Goal: Navigation & Orientation: Find specific page/section

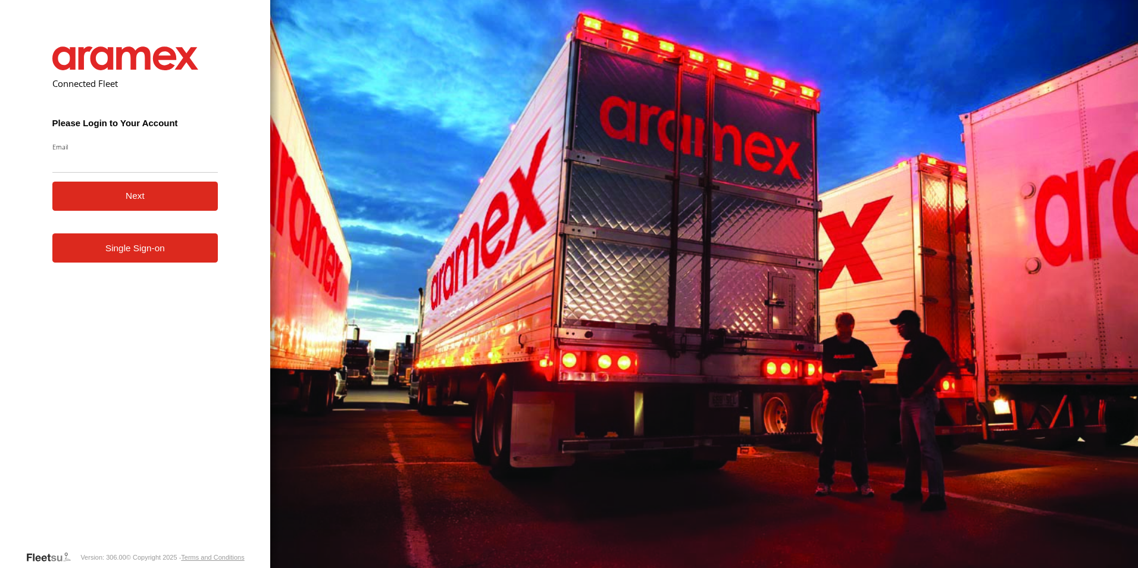
click at [162, 259] on link "Single Sign-on" at bounding box center [135, 247] width 166 height 29
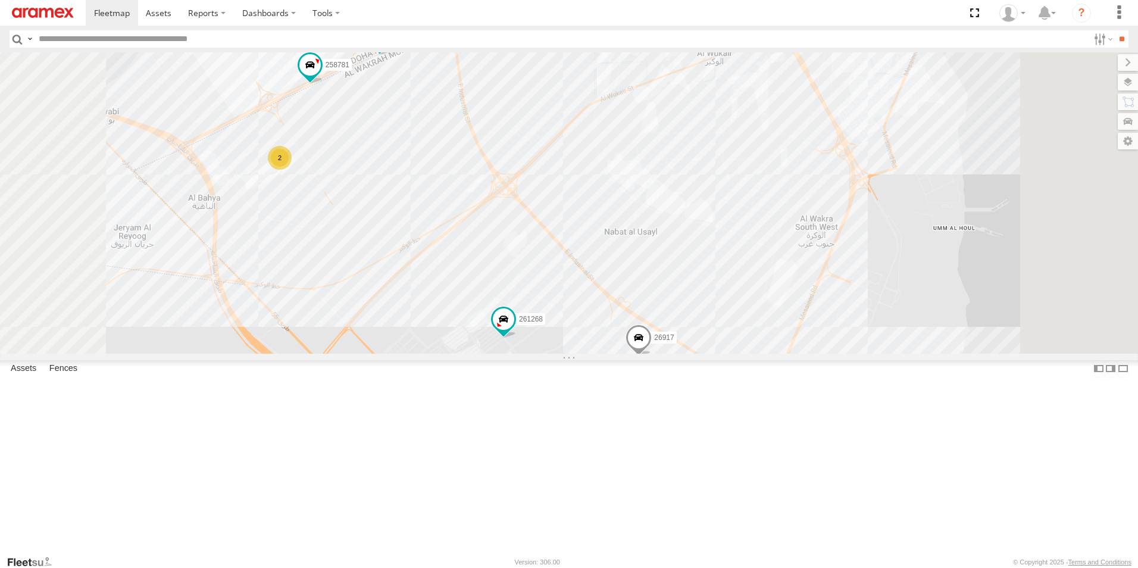
drag, startPoint x: 622, startPoint y: 364, endPoint x: 747, endPoint y: 410, distance: 133.2
click at [747, 354] on div "255325 261268 235895 303381 256320 307163 932168 332741 180264 328213 261743 30…" at bounding box center [569, 202] width 1138 height 301
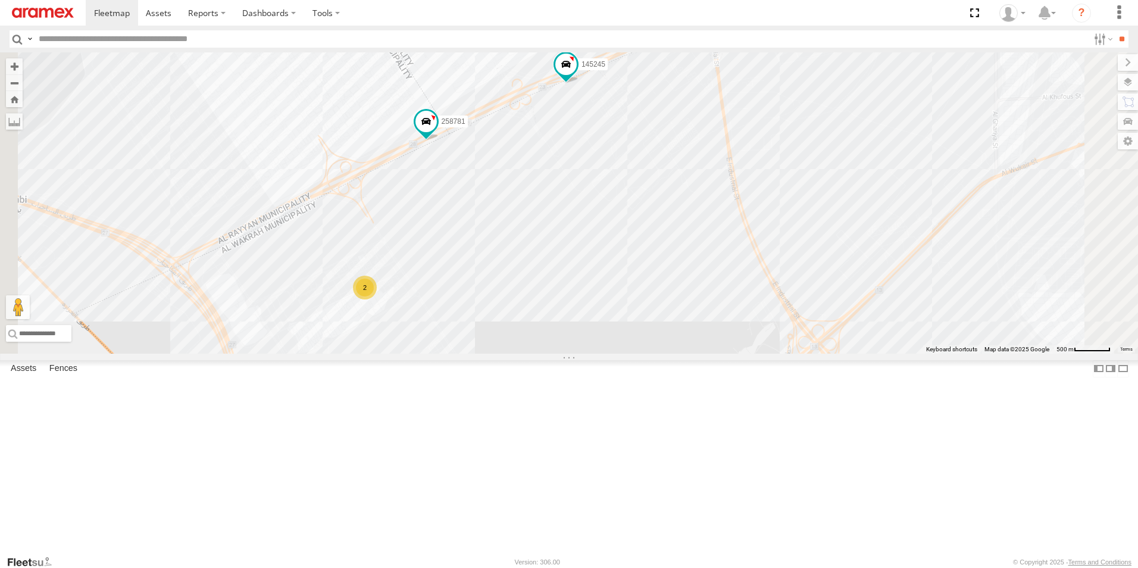
drag, startPoint x: 597, startPoint y: 296, endPoint x: 656, endPoint y: 314, distance: 61.8
click at [656, 314] on div "255325 261268 235895 303381 256320 307163 932168 332741 180264 328213 261743 30…" at bounding box center [569, 202] width 1138 height 301
click at [384, 298] on div "2" at bounding box center [372, 286] width 24 height 24
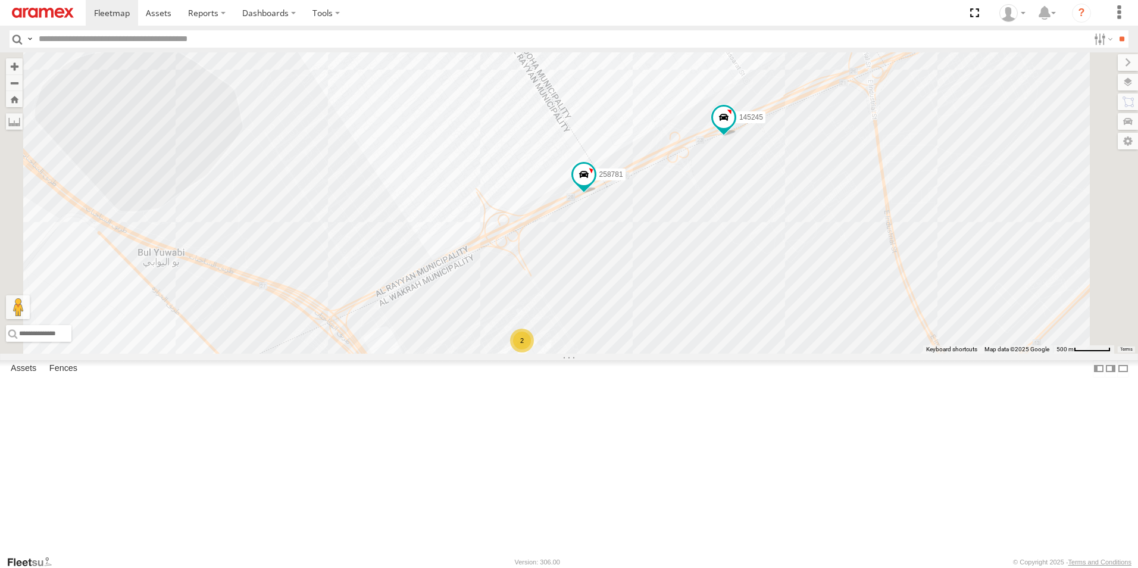
drag, startPoint x: 896, startPoint y: 278, endPoint x: 819, endPoint y: 341, distance: 99.0
click at [819, 341] on div "255325 261268 235895 303381 256320 307163 932168 332741 180264 328213 261743 30…" at bounding box center [569, 202] width 1138 height 301
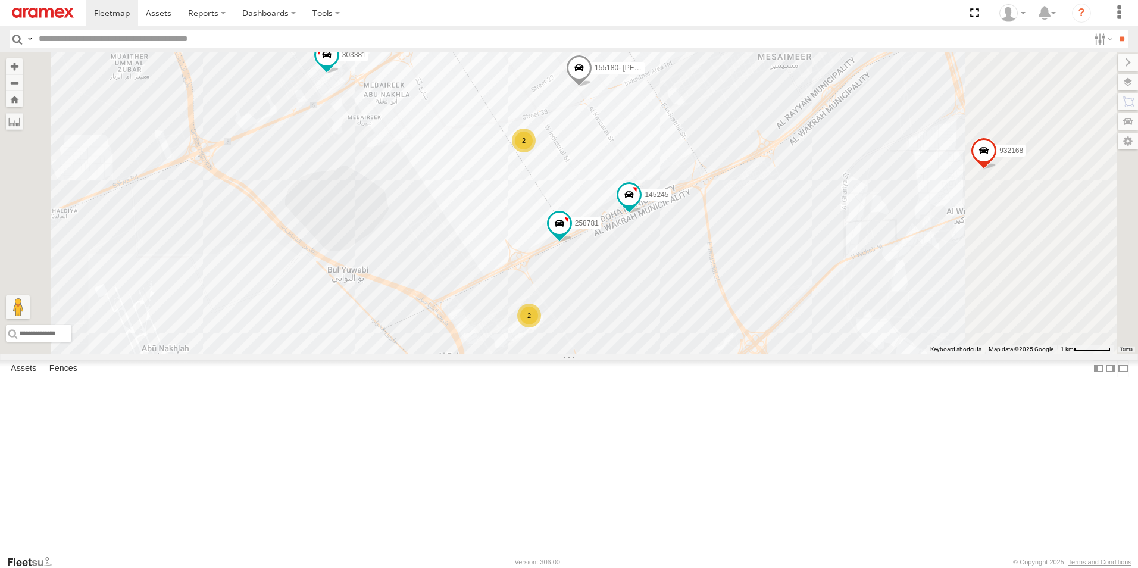
drag, startPoint x: 818, startPoint y: 366, endPoint x: 747, endPoint y: 373, distance: 71.2
click at [747, 354] on div "255325 261268 235895 303381 256320 307163 932168 332741 180264 328213 261743 30…" at bounding box center [569, 202] width 1138 height 301
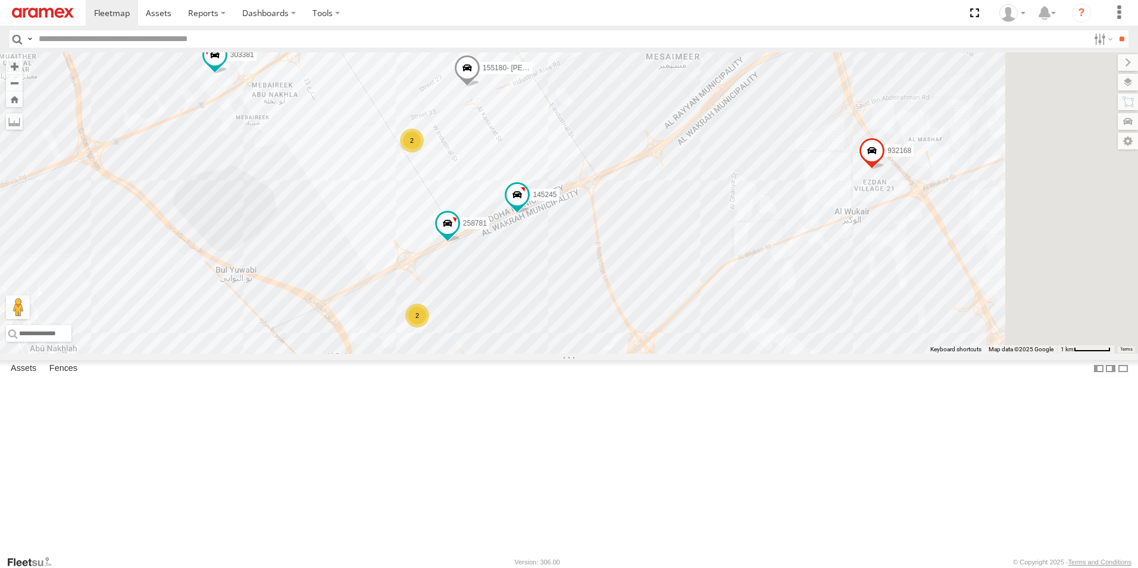
click at [424, 152] on div "2" at bounding box center [412, 141] width 24 height 24
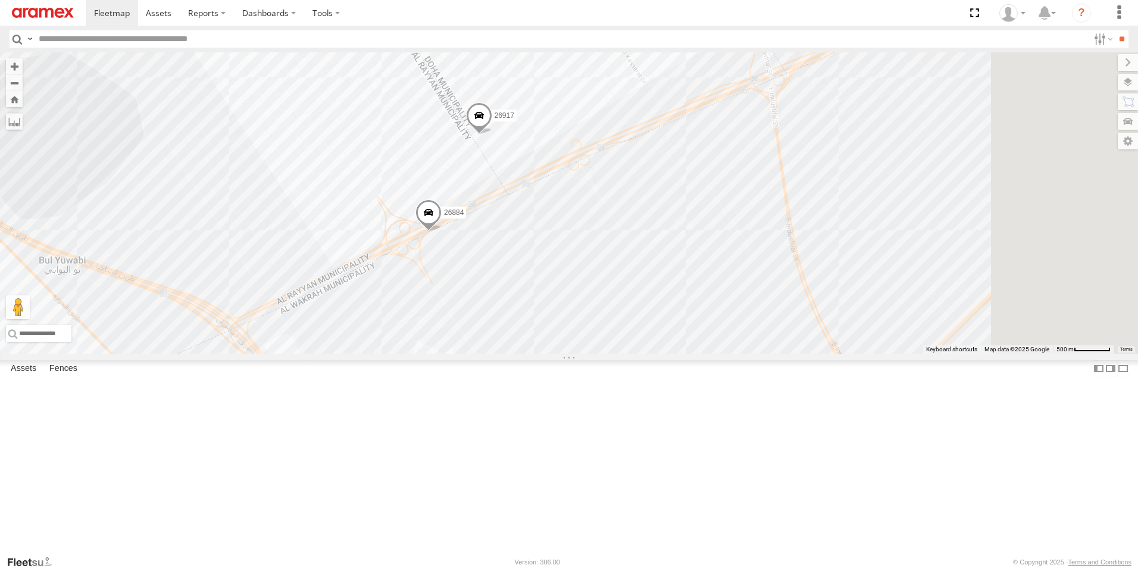
drag, startPoint x: 876, startPoint y: 426, endPoint x: 758, endPoint y: 282, distance: 186.6
click at [782, 232] on div "2 871737 261297 145245 26884 2 26917" at bounding box center [569, 202] width 1138 height 301
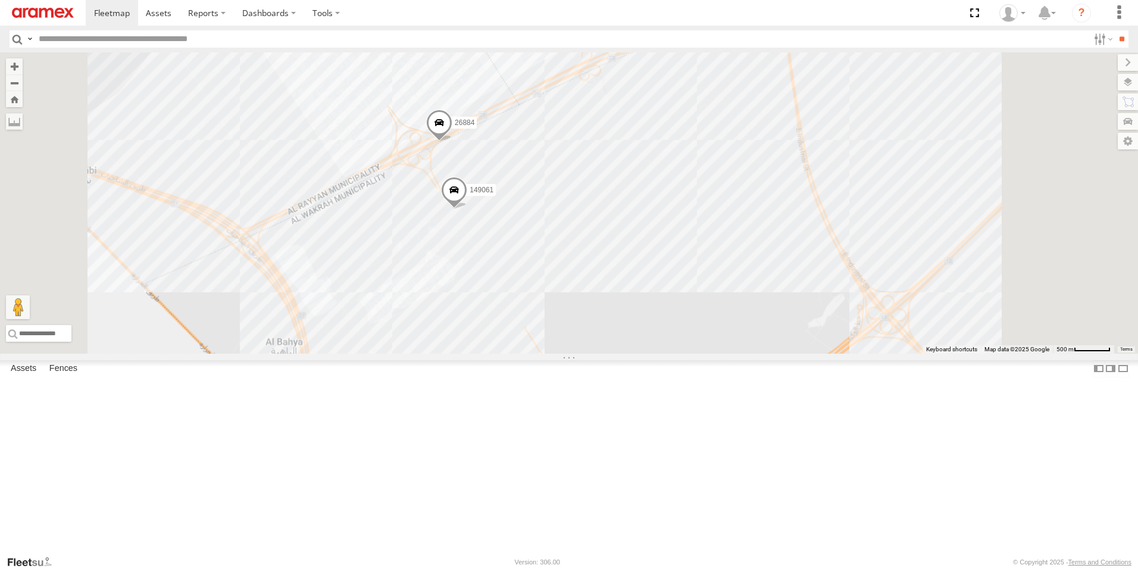
drag, startPoint x: 763, startPoint y: 274, endPoint x: 781, endPoint y: 365, distance: 93.0
click at [781, 354] on div "871737 261297 145245 26884 26917 149061" at bounding box center [569, 202] width 1138 height 301
